Goal: Transaction & Acquisition: Purchase product/service

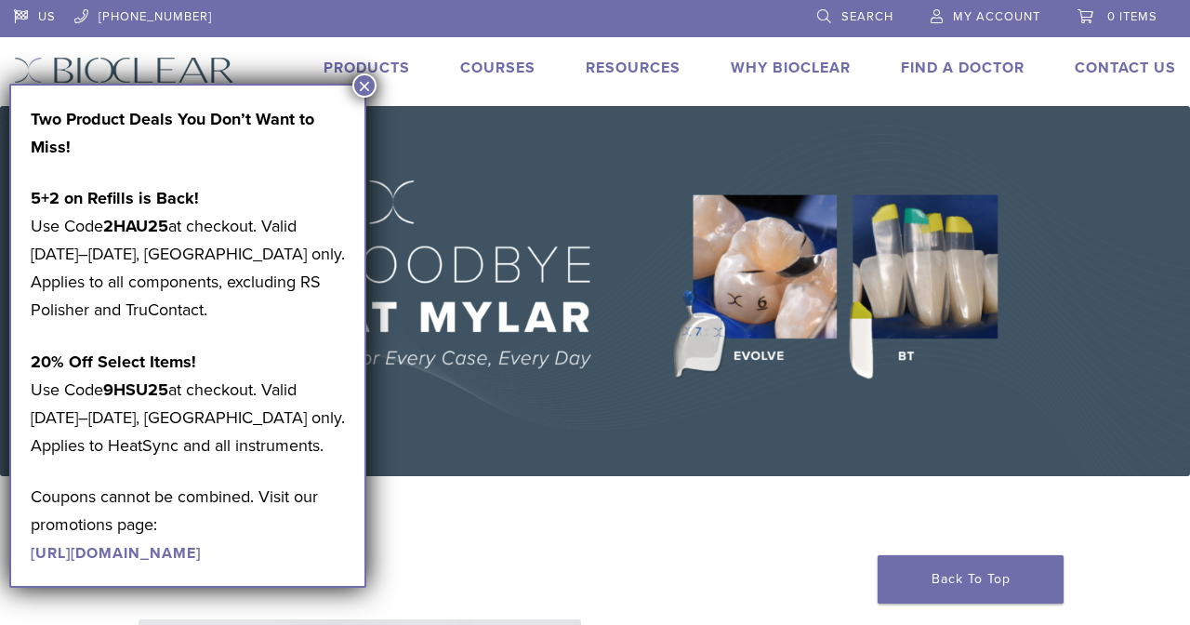
click at [358, 90] on button "×" at bounding box center [364, 85] width 24 height 24
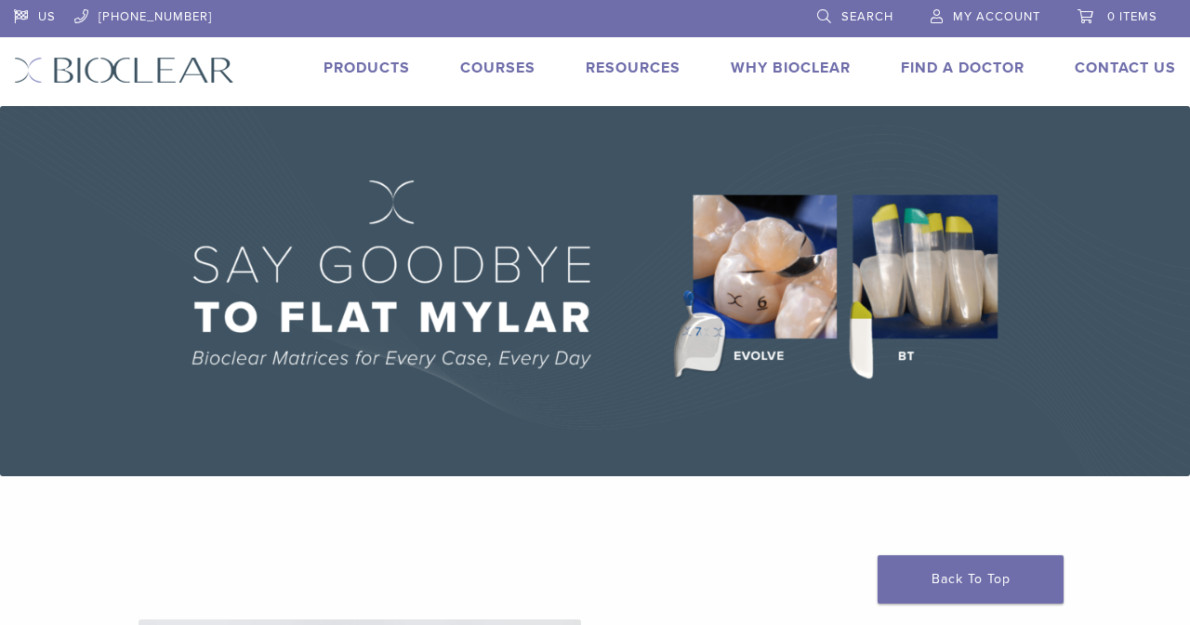
click at [378, 76] on link "Products" at bounding box center [367, 68] width 86 height 19
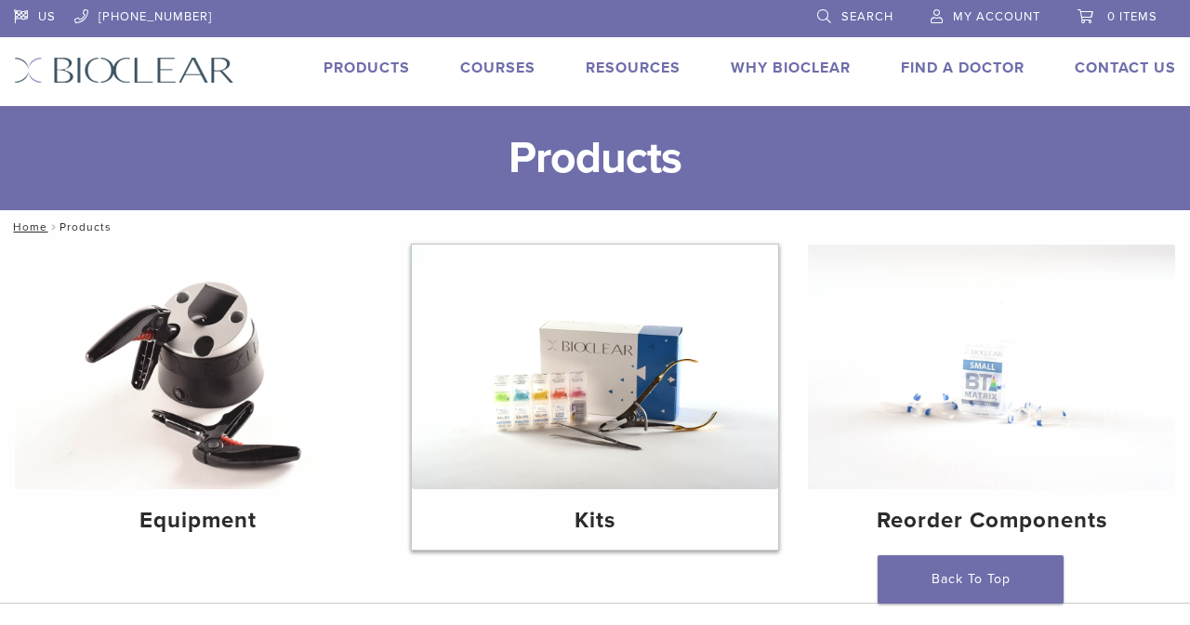
click at [563, 454] on img at bounding box center [595, 367] width 367 height 245
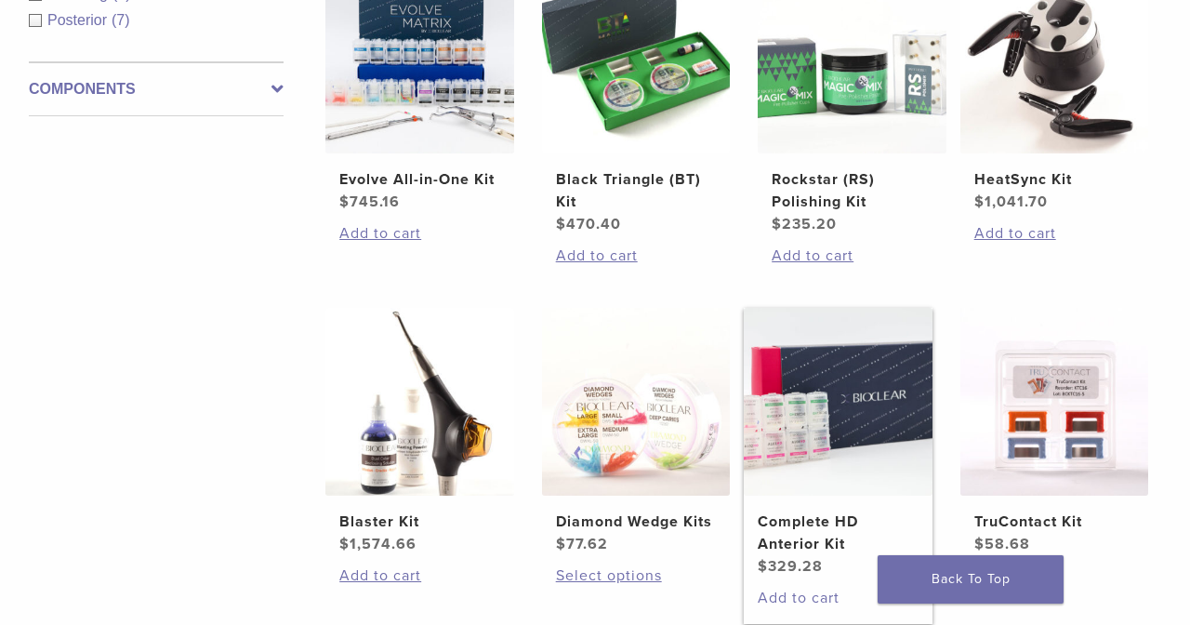
scroll to position [402, 0]
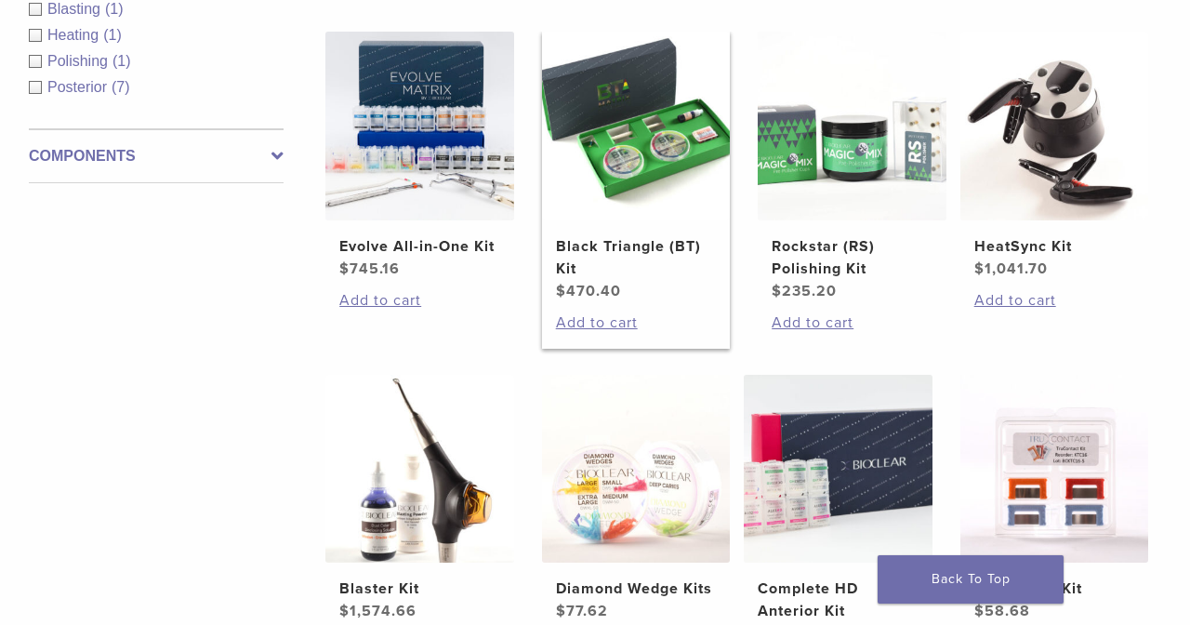
click at [683, 162] on img at bounding box center [636, 126] width 189 height 189
